Goal: Transaction & Acquisition: Book appointment/travel/reservation

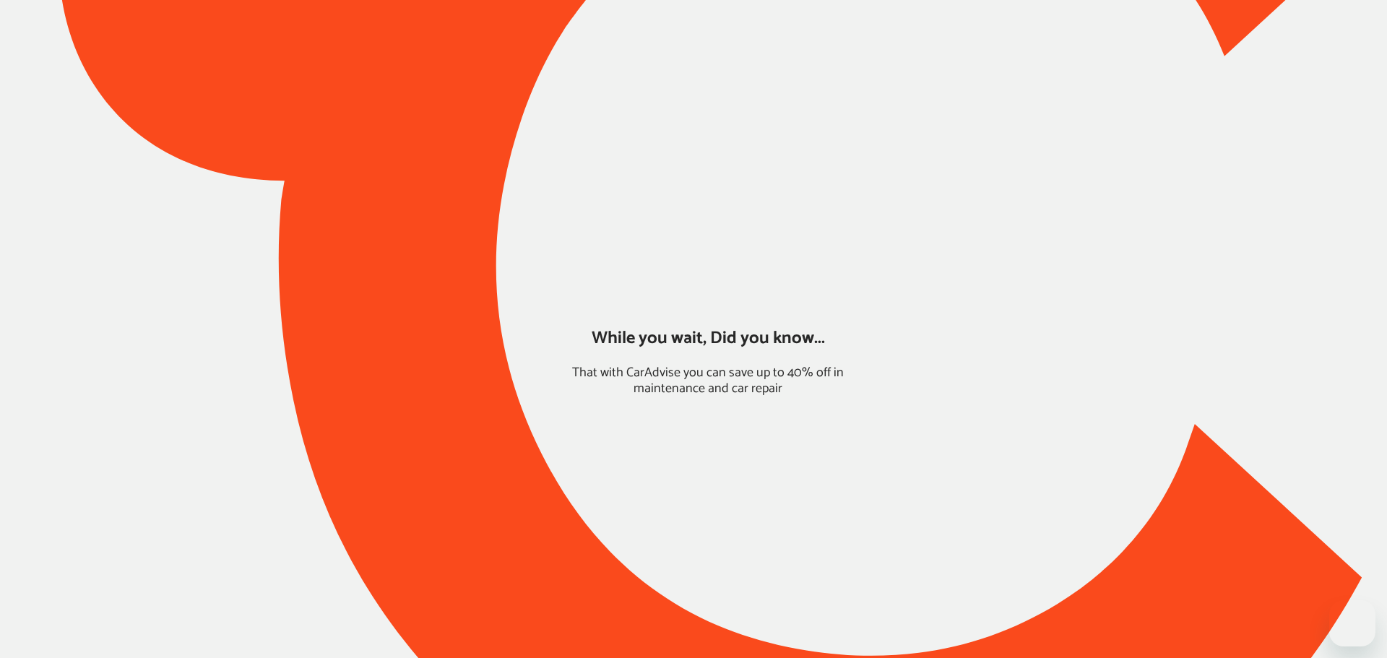
type input "*******"
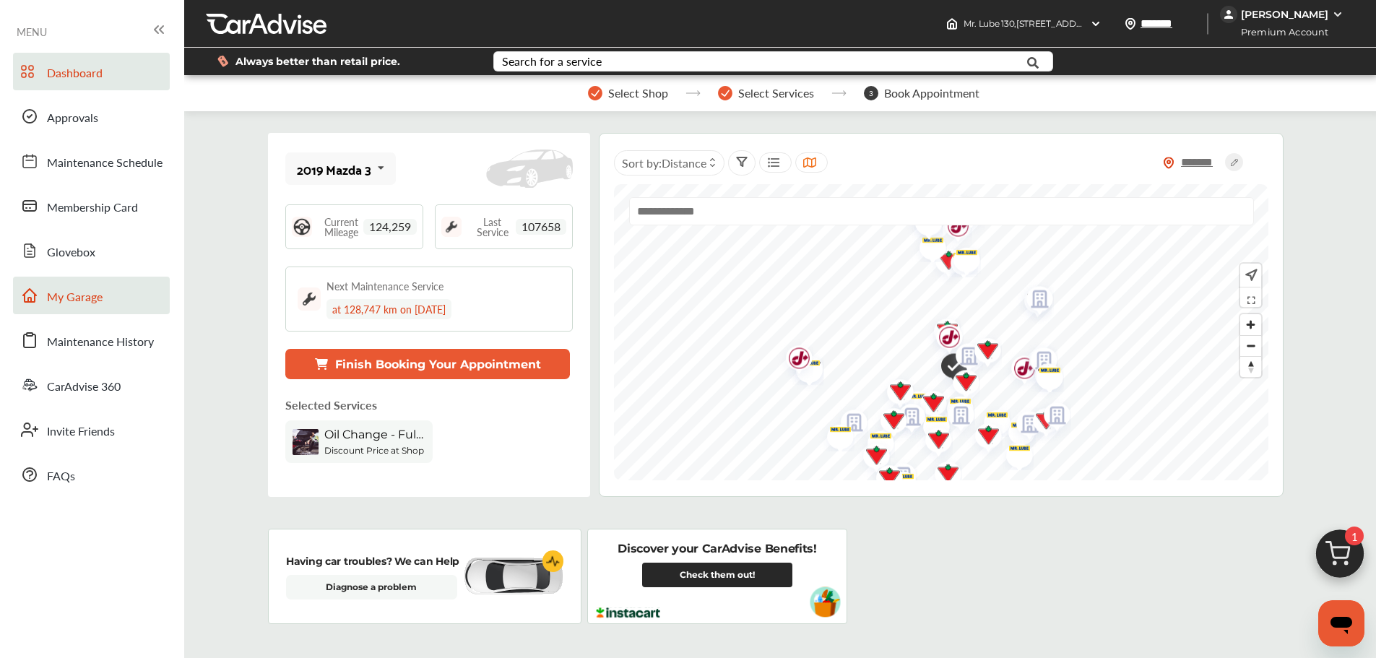
click at [94, 281] on link "My Garage" at bounding box center [91, 296] width 157 height 38
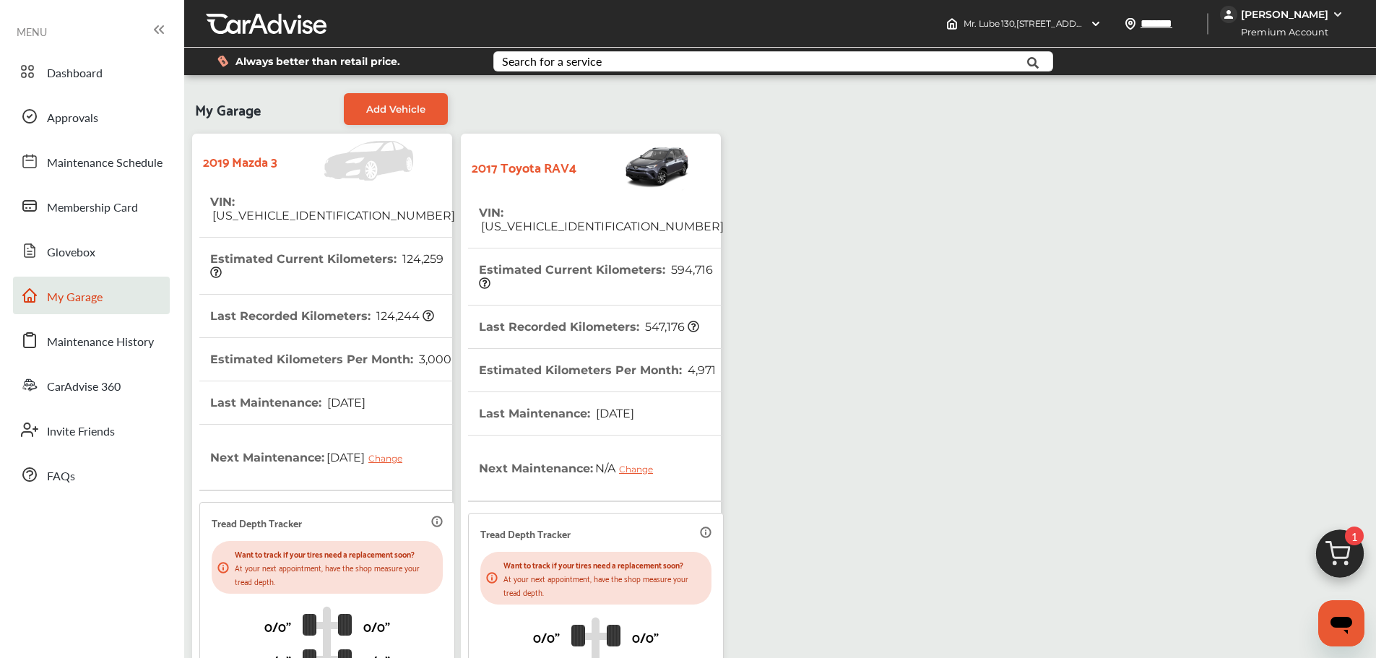
click at [123, 72] on link "Dashboard" at bounding box center [91, 72] width 157 height 38
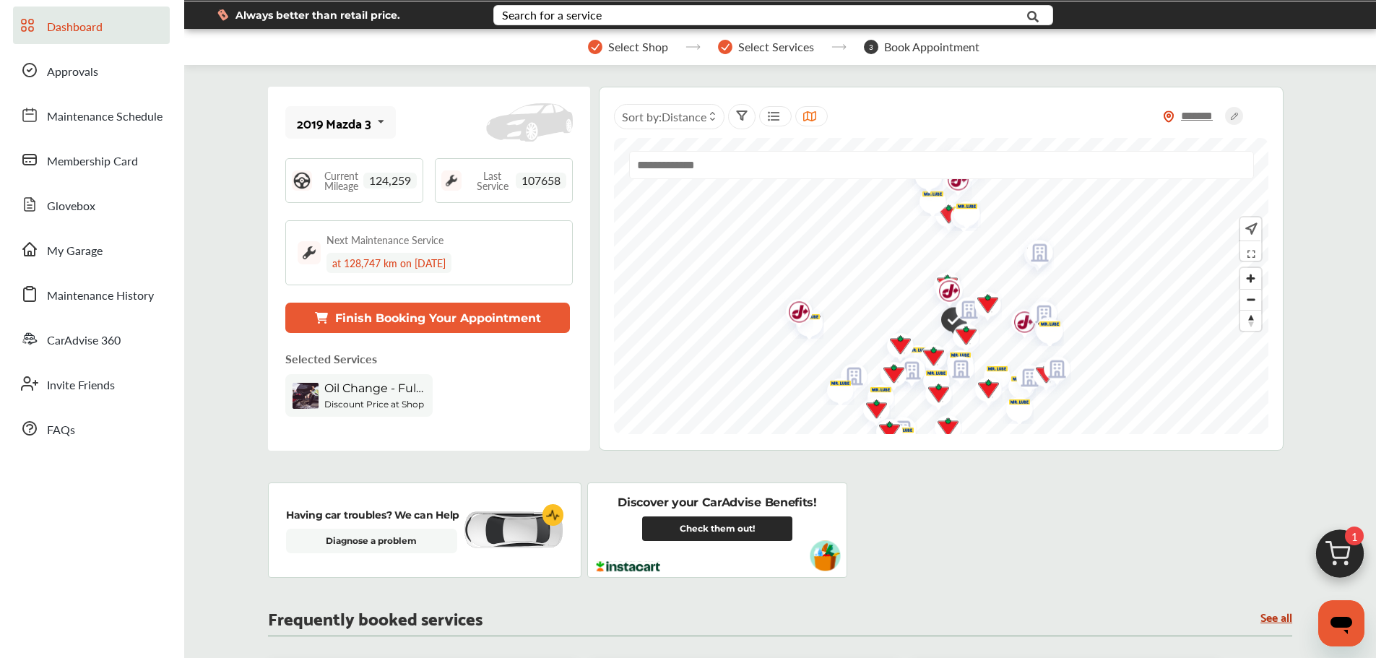
scroll to position [72, 0]
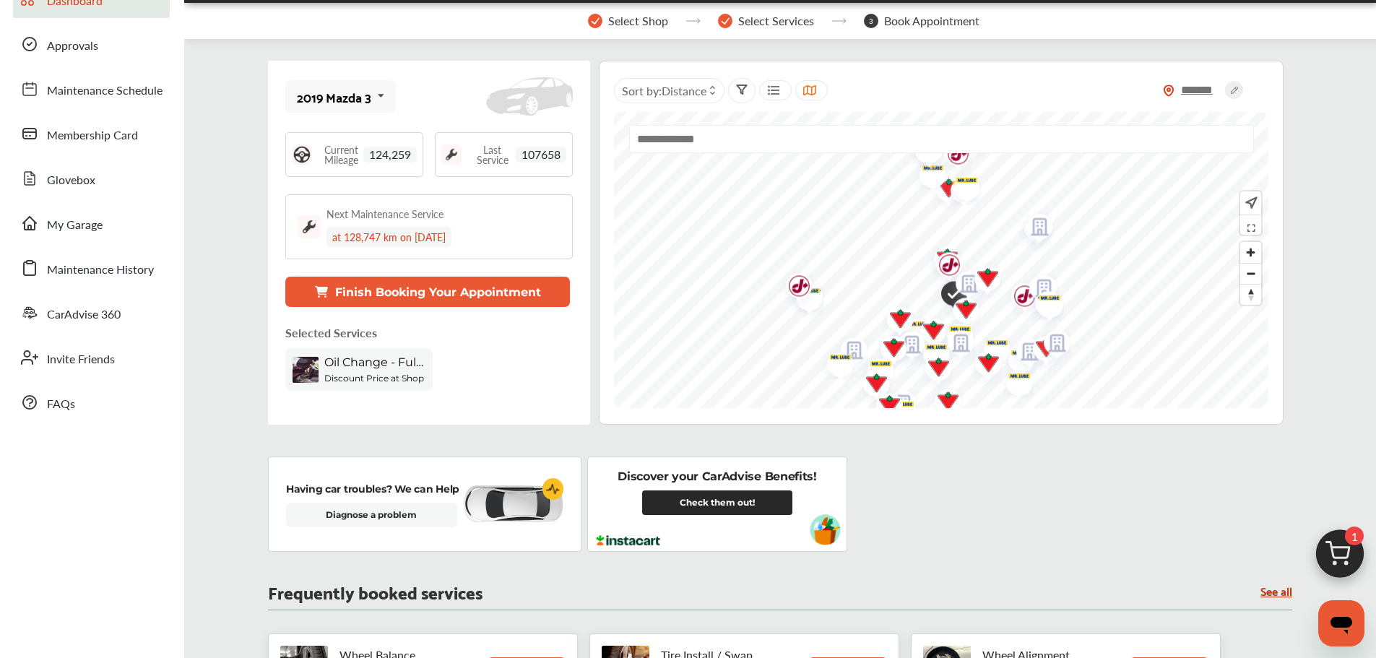
click at [1351, 552] on img at bounding box center [1339, 557] width 69 height 69
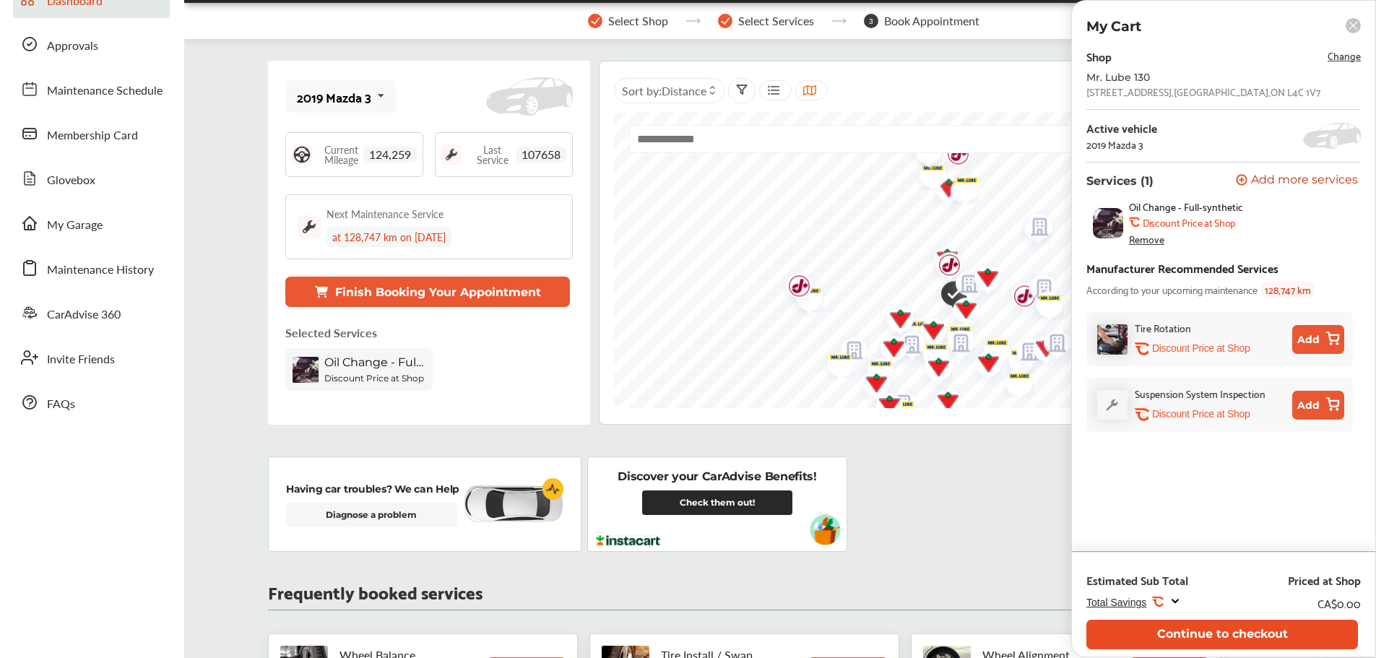
click at [1199, 631] on button "Continue to checkout" at bounding box center [1223, 635] width 272 height 30
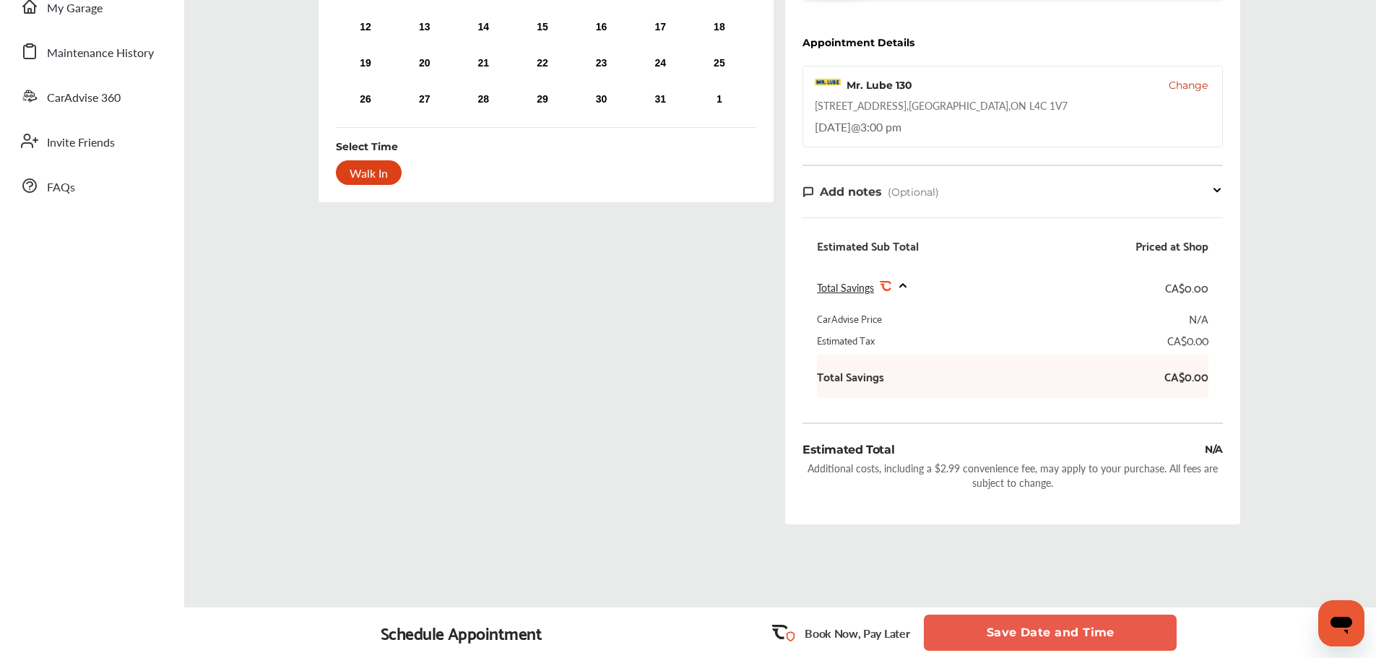
scroll to position [264, 0]
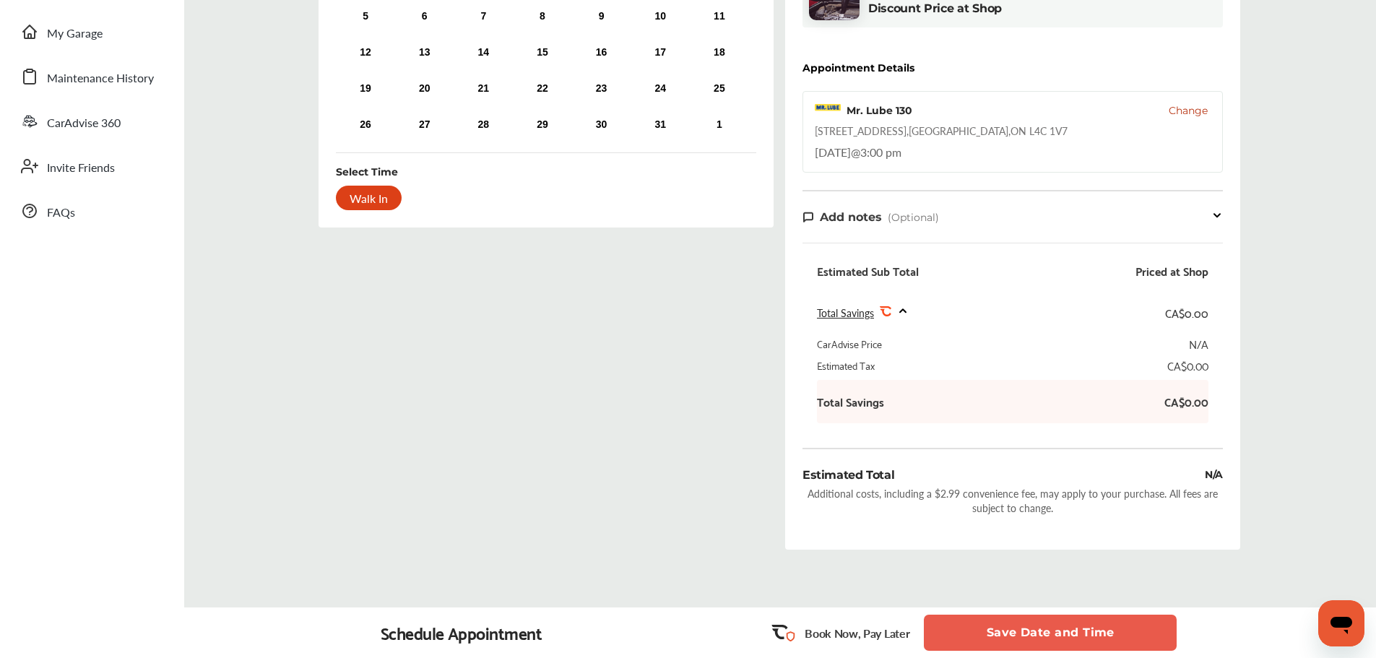
click at [987, 624] on button "Save Date and Time" at bounding box center [1050, 633] width 253 height 36
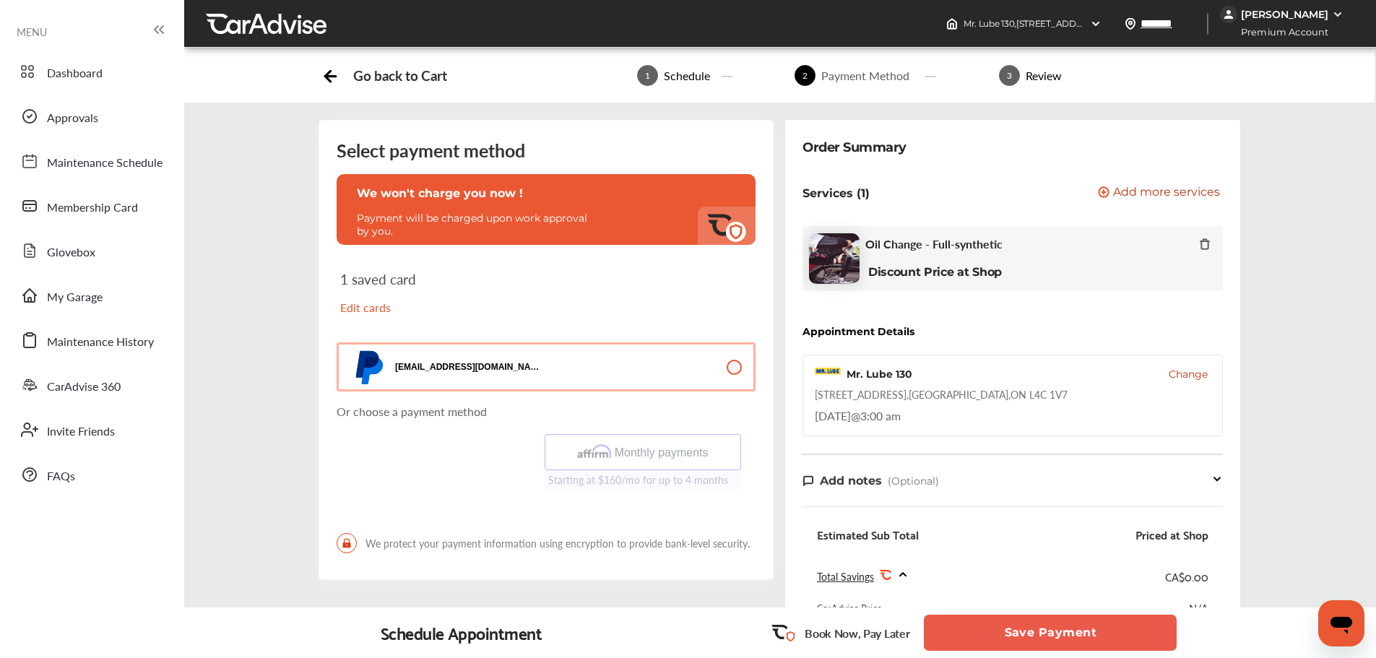
click at [1093, 629] on button "Save Payment" at bounding box center [1050, 633] width 253 height 36
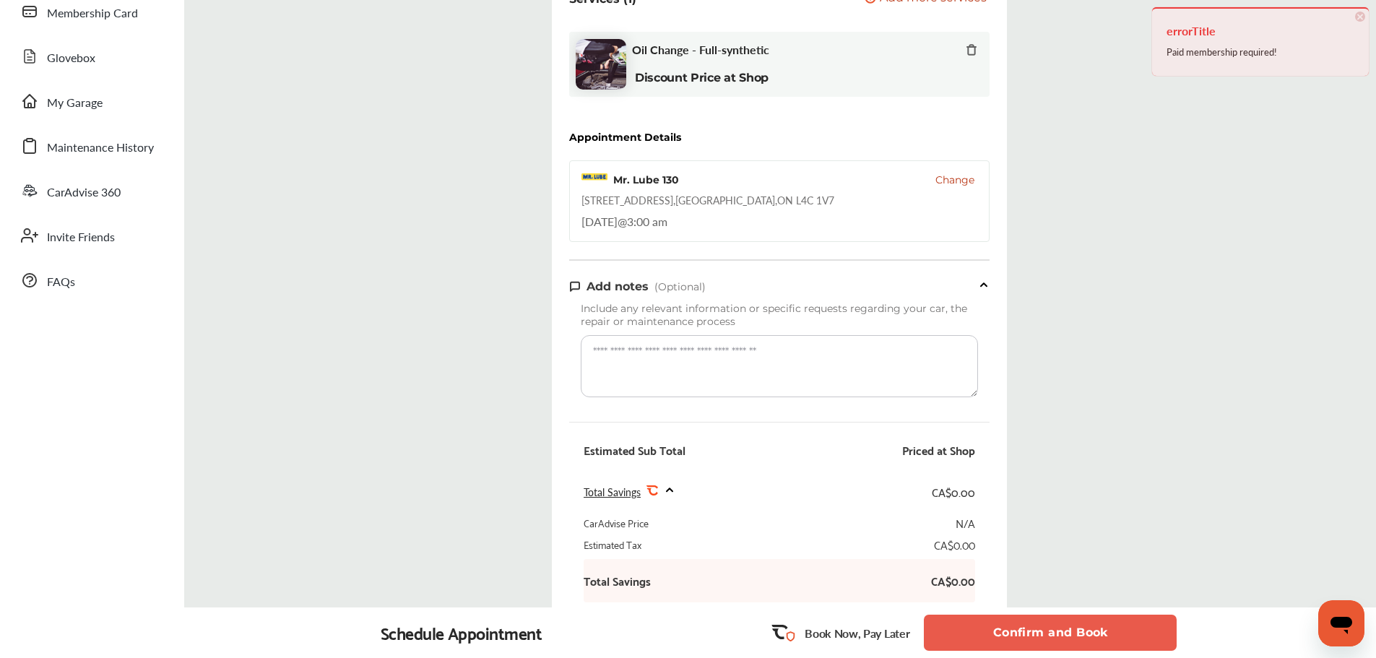
scroll to position [217, 0]
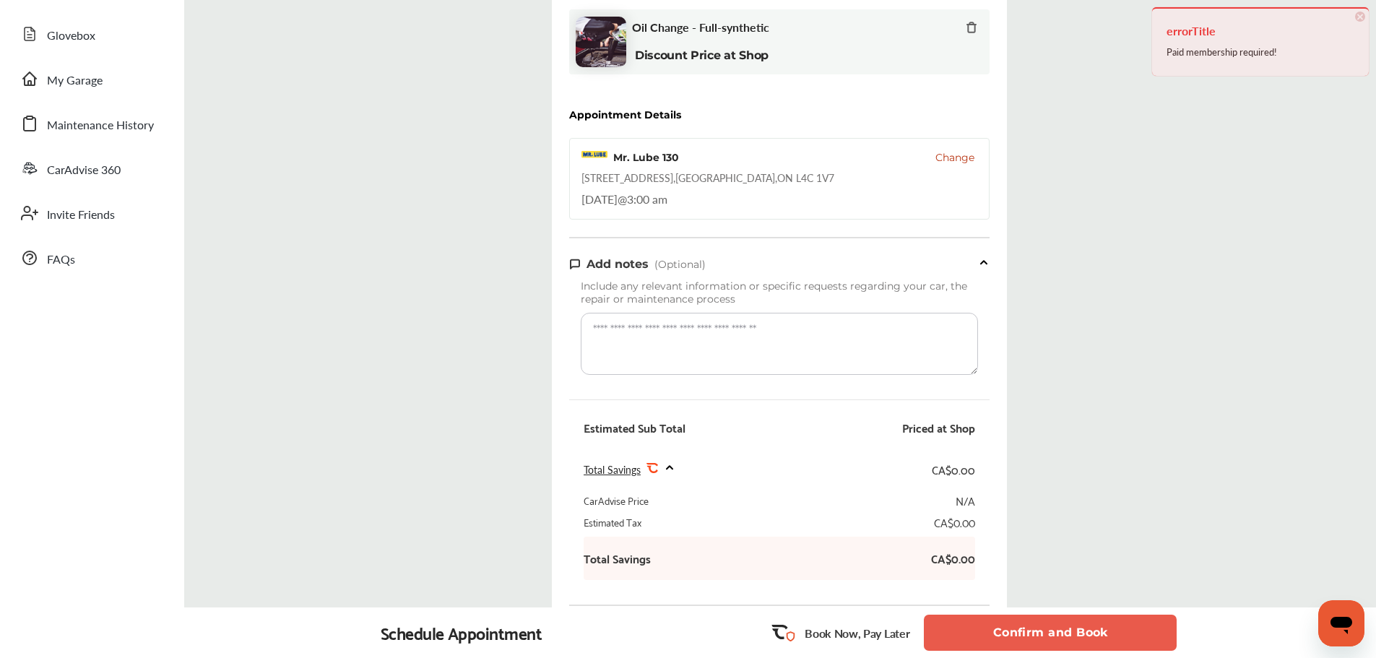
click at [1083, 639] on button "Confirm and Book" at bounding box center [1050, 633] width 253 height 36
